Goal: Check status: Check status

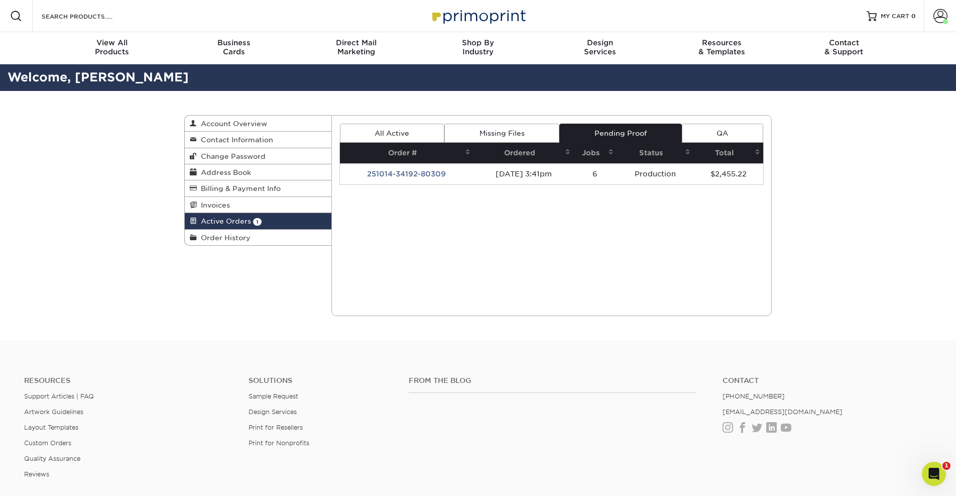
click at [411, 168] on td "251014-34192-80309" at bounding box center [407, 173] width 134 height 21
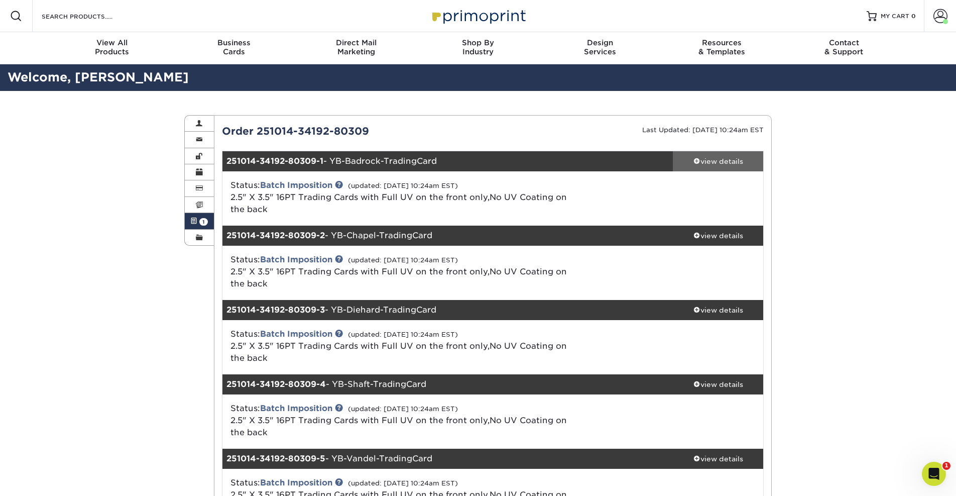
click at [711, 160] on div "view details" at bounding box center [718, 161] width 90 height 10
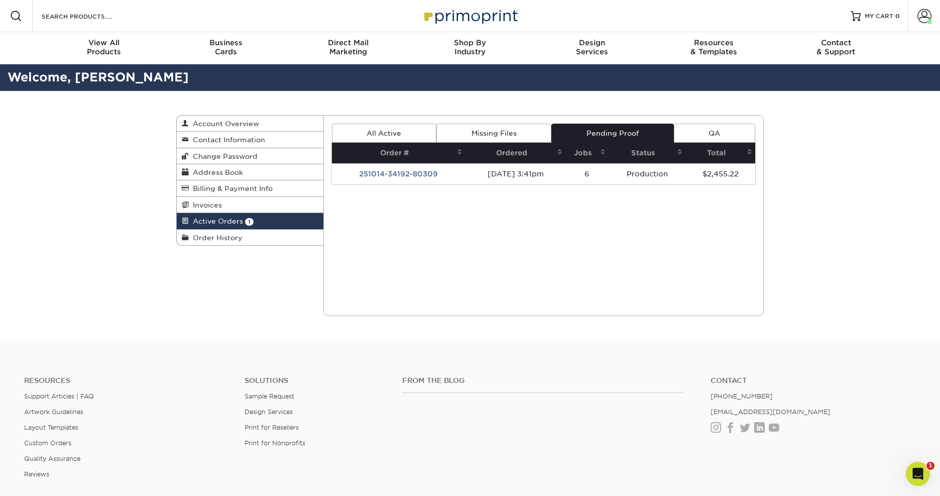
click at [396, 179] on td "251014-34192-80309" at bounding box center [399, 173] width 134 height 21
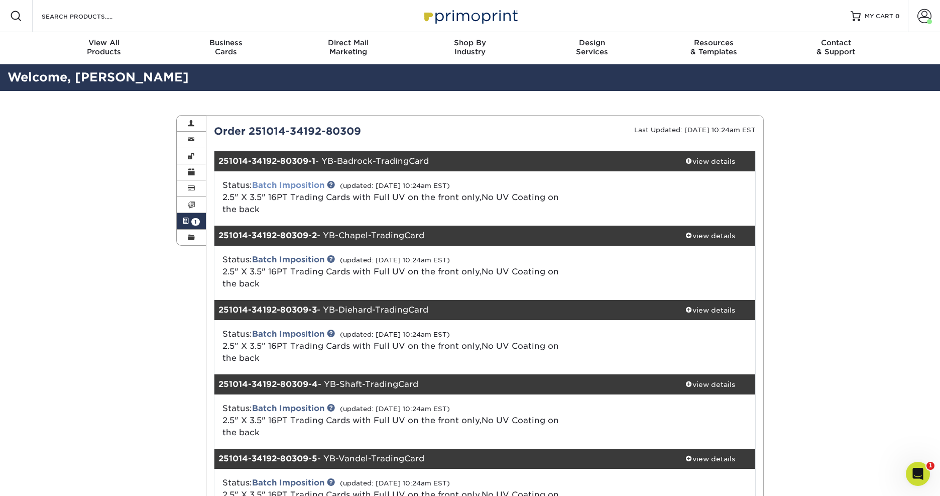
click at [291, 184] on link "Batch Imposition" at bounding box center [288, 185] width 72 height 10
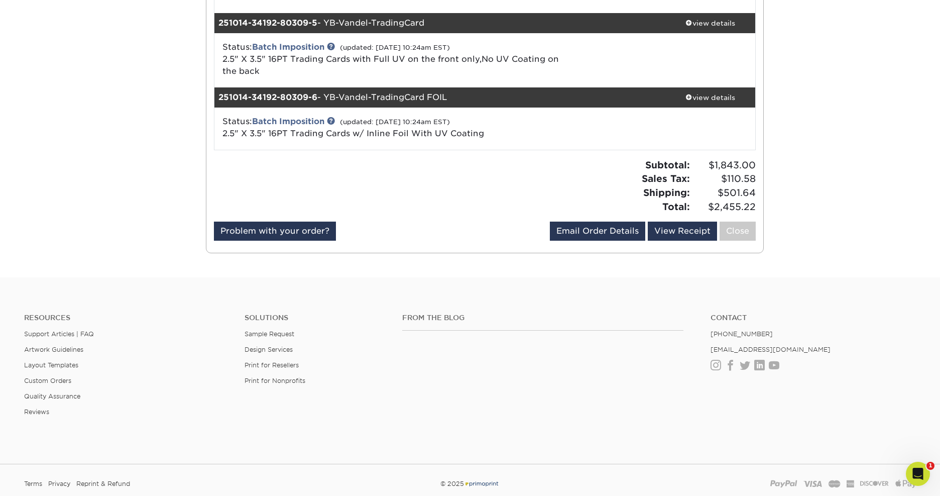
scroll to position [1069, 0]
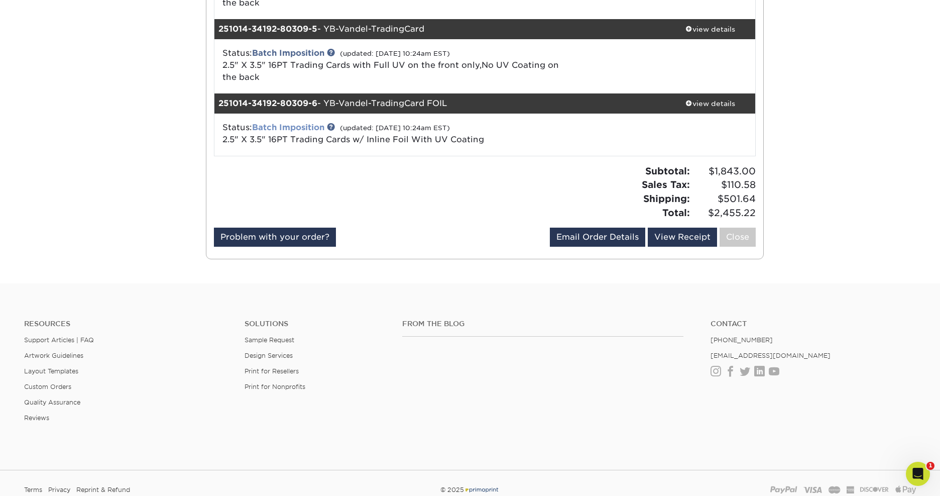
click at [296, 123] on link "Batch Imposition" at bounding box center [288, 128] width 72 height 10
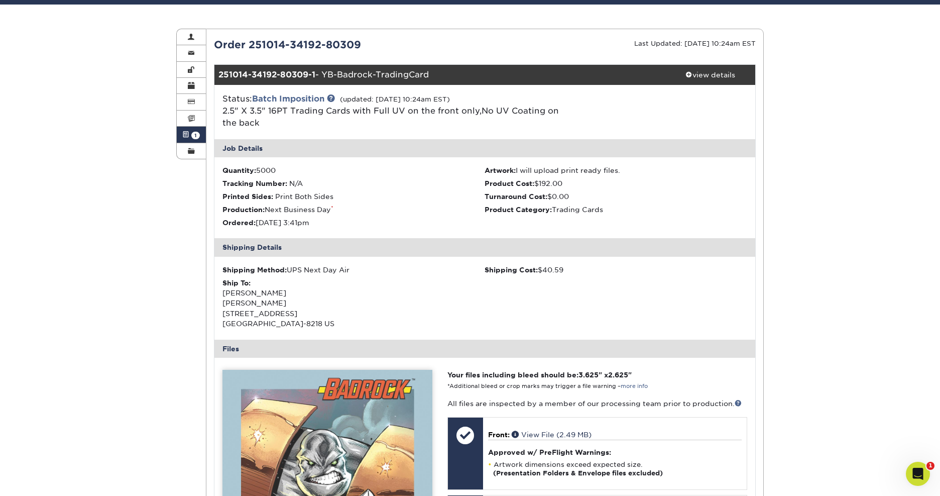
scroll to position [92, 0]
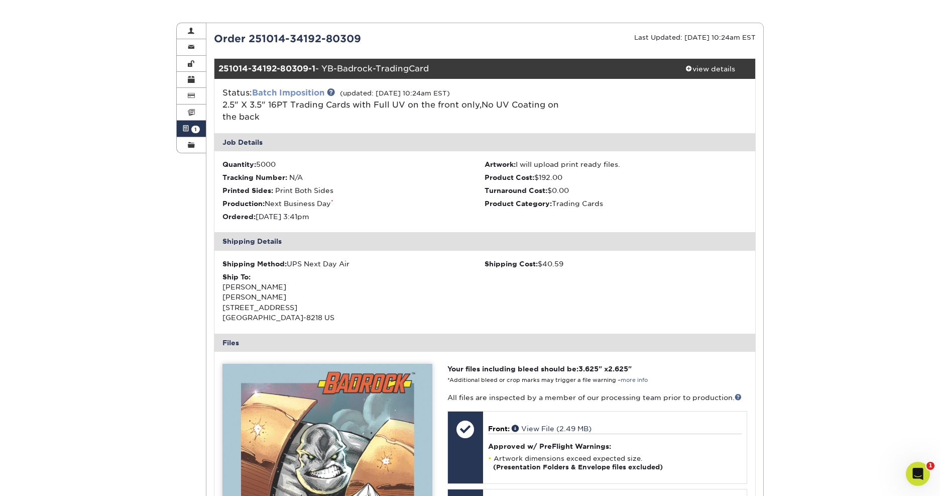
click at [307, 90] on link "Batch Imposition" at bounding box center [288, 93] width 72 height 10
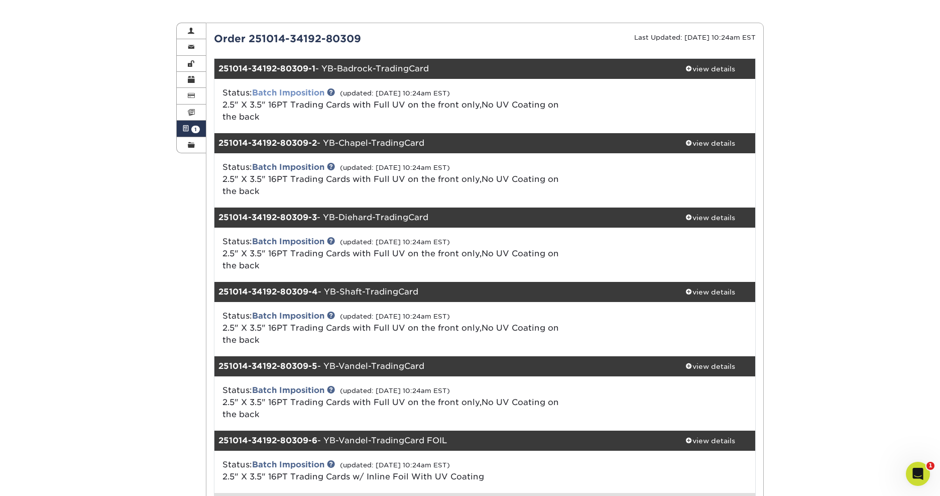
click at [307, 90] on link "Batch Imposition" at bounding box center [288, 93] width 72 height 10
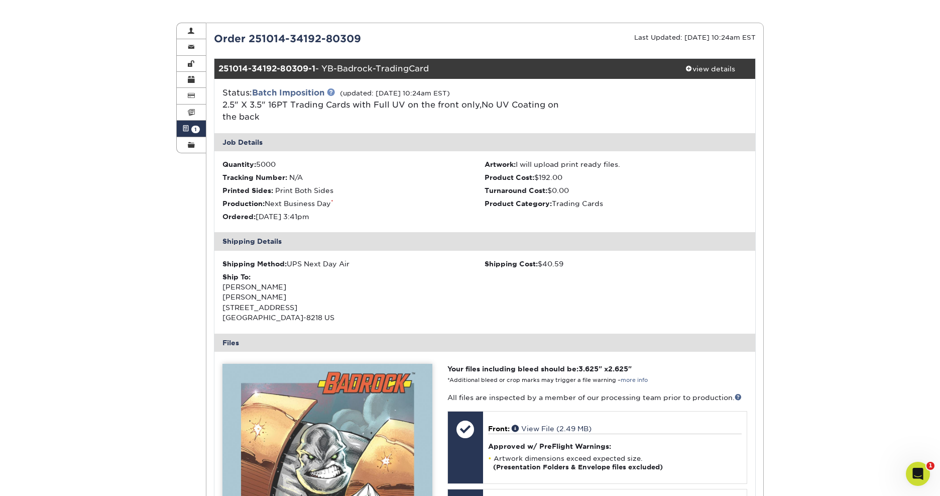
click at [330, 91] on link at bounding box center [331, 92] width 8 height 8
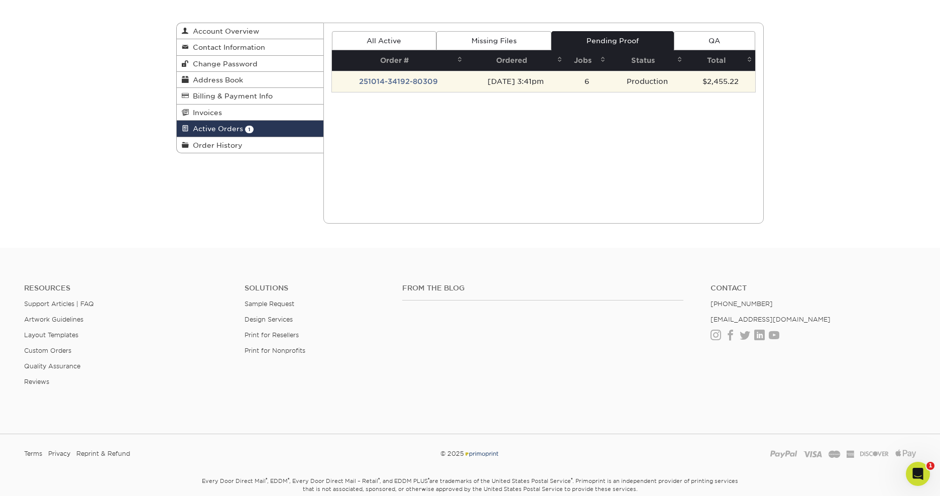
click at [399, 80] on td "251014-34192-80309" at bounding box center [399, 81] width 134 height 21
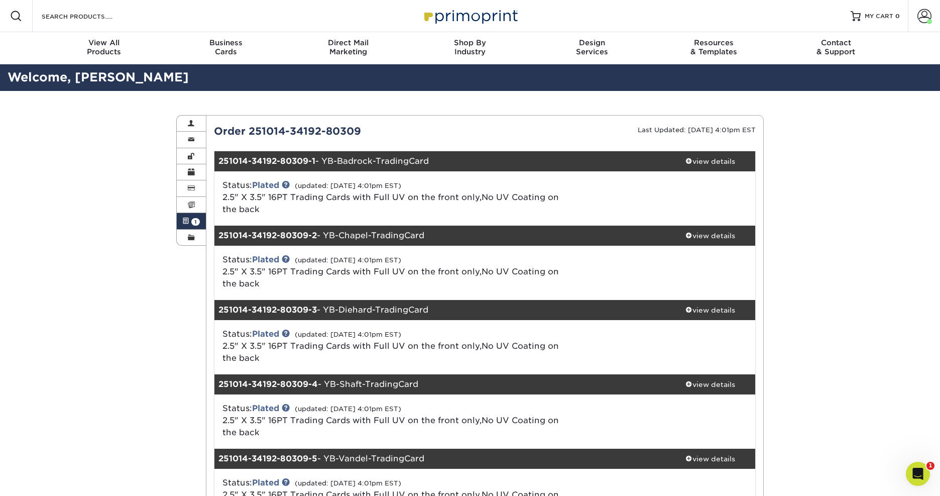
click at [195, 222] on span "1" at bounding box center [195, 222] width 9 height 8
